Goal: Find specific page/section

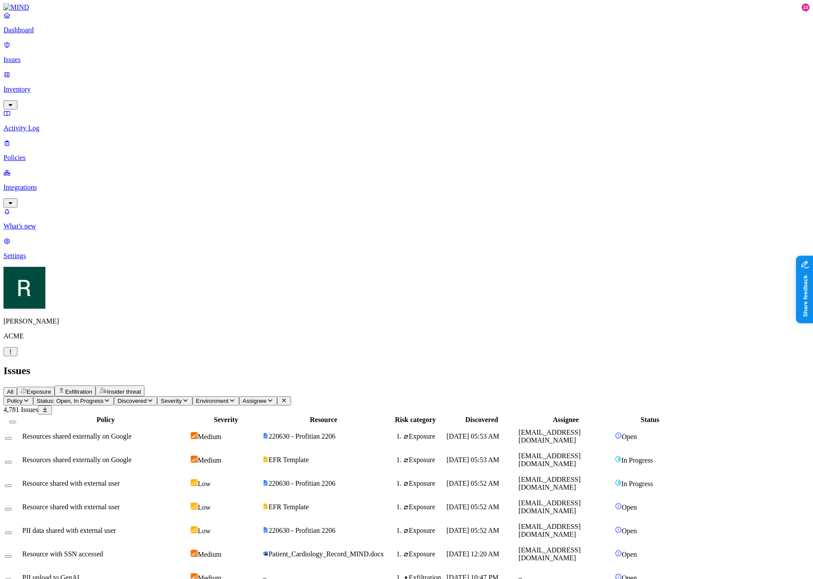
click at [461, 365] on h2 "Issues" at bounding box center [406, 371] width 806 height 12
click at [239, 397] on button "Environment" at bounding box center [215, 401] width 47 height 9
click at [274, 398] on icon "button" at bounding box center [270, 401] width 7 height 6
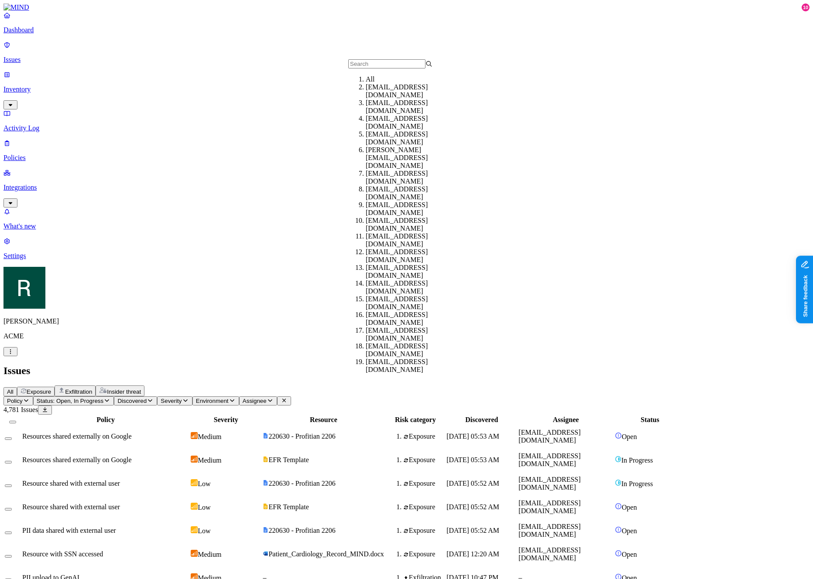
scroll to position [373, 0]
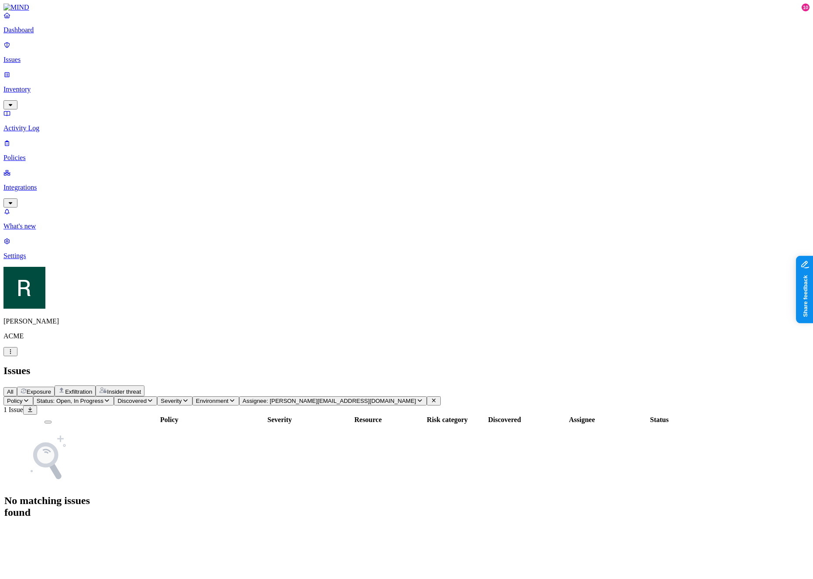
click at [406, 398] on span "Assignee: [PERSON_NAME][EMAIL_ADDRESS][DOMAIN_NAME]" at bounding box center [330, 401] width 174 height 7
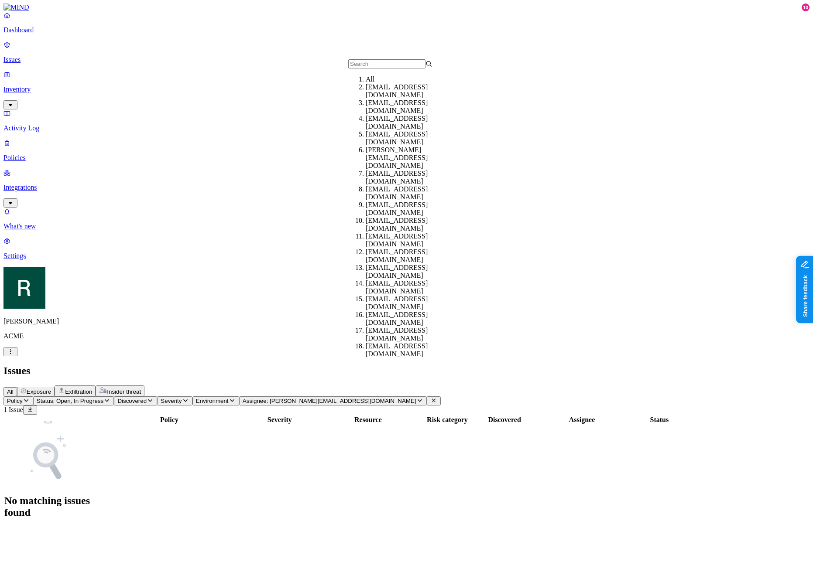
click at [384, 83] on div "All" at bounding box center [408, 79] width 84 height 8
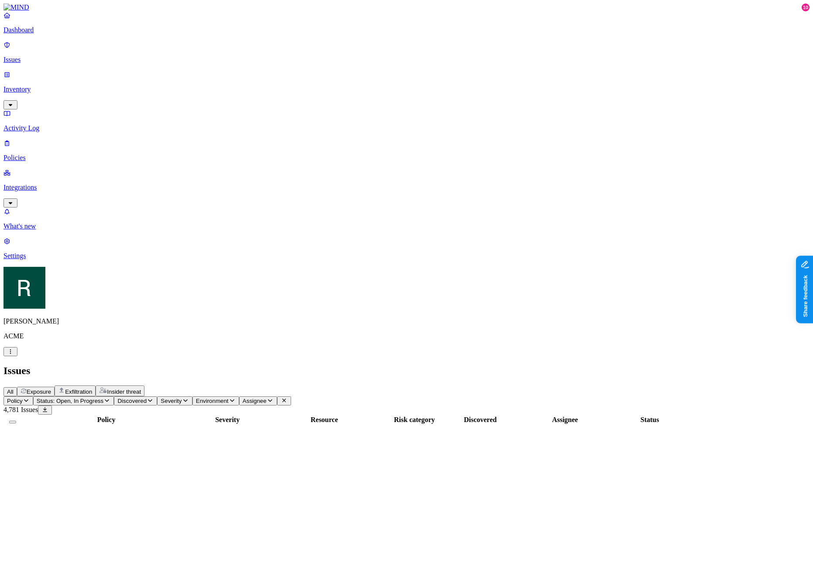
drag, startPoint x: 375, startPoint y: 35, endPoint x: 376, endPoint y: 47, distance: 11.8
click at [376, 365] on main "Issues All Exposure Exfiltration Insider threat Policy Status: Open, In Progres…" at bounding box center [406, 554] width 806 height 379
